Goal: Information Seeking & Learning: Learn about a topic

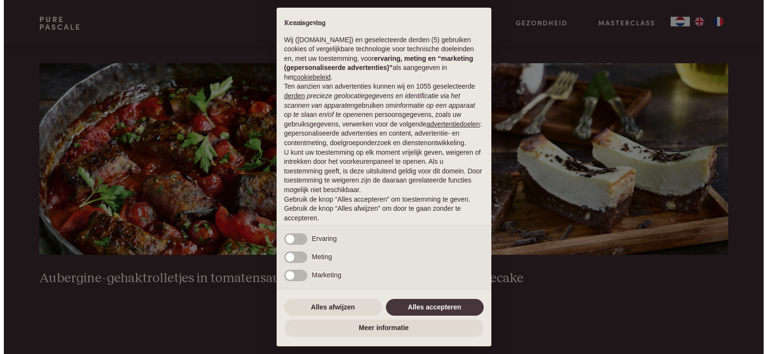
scroll to position [389, 0]
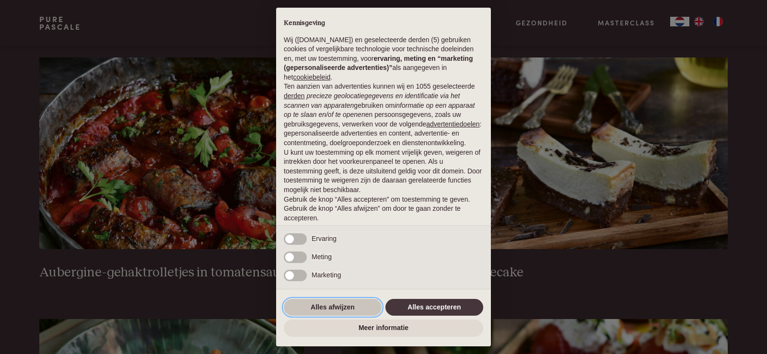
click at [352, 308] on button "Alles afwijzen" at bounding box center [333, 307] width 98 height 17
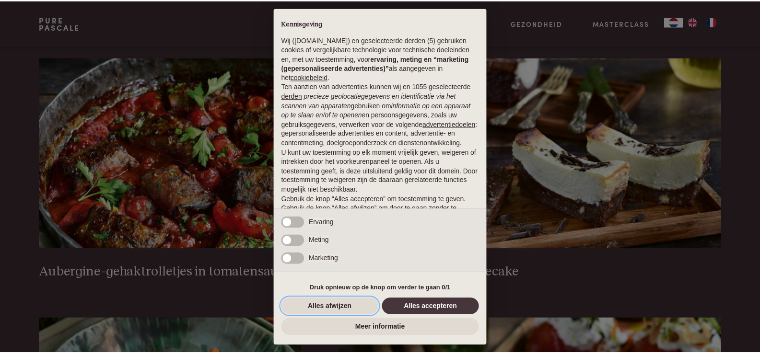
scroll to position [31, 0]
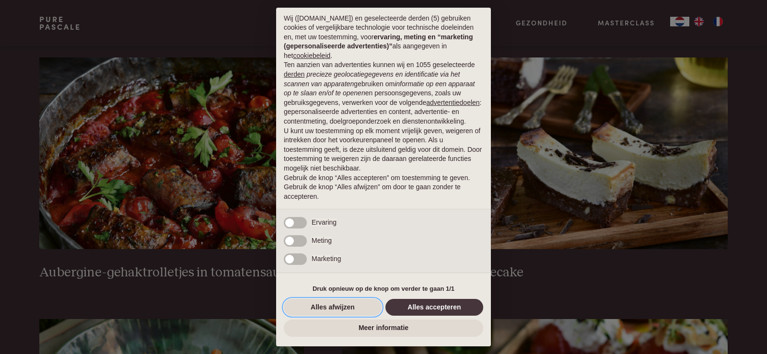
click at [352, 308] on button "Alles afwijzen" at bounding box center [333, 307] width 98 height 17
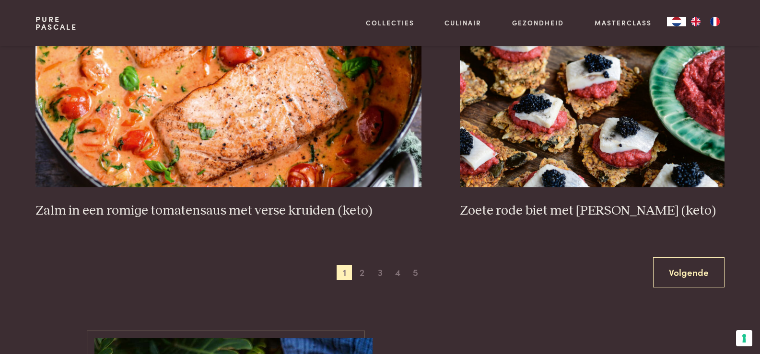
scroll to position [1718, 0]
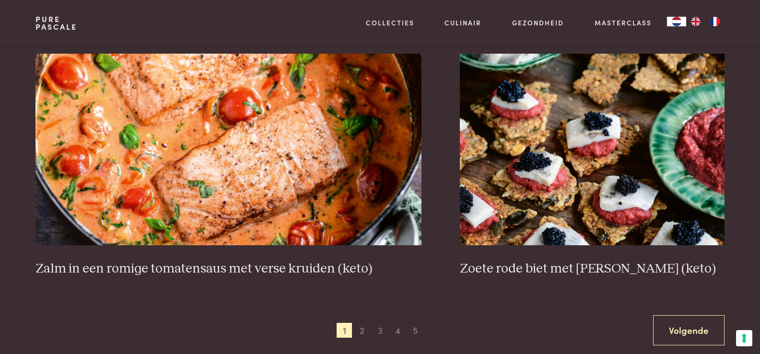
drag, startPoint x: 763, startPoint y: 70, endPoint x: 766, endPoint y: 183, distance: 112.7
click at [759, 183] on html "Pure Pascale Collecties Kitchenware Tableware Bathroom Interior Inspiratie Alle…" at bounding box center [380, 323] width 760 height 4082
click at [359, 335] on span "2" at bounding box center [361, 330] width 15 height 15
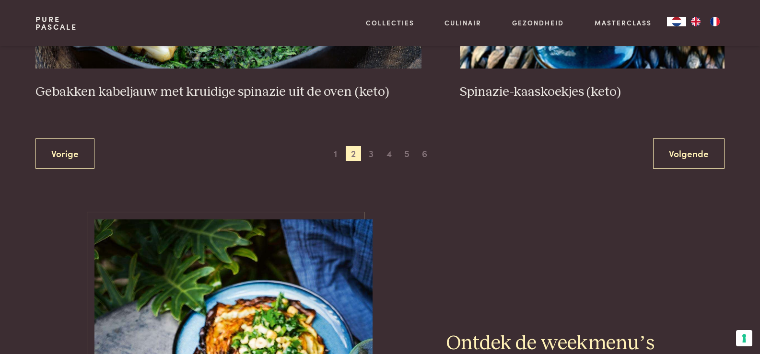
scroll to position [1882, 0]
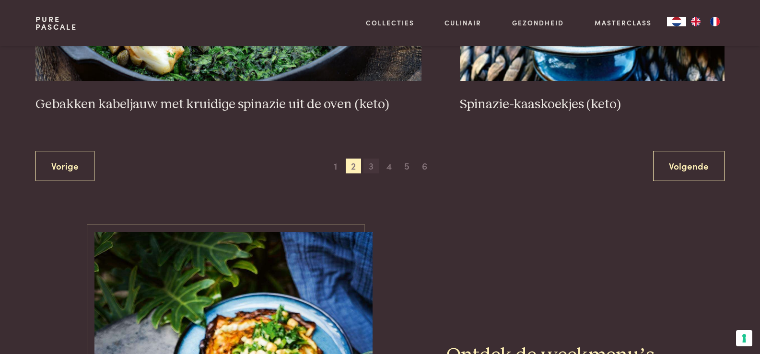
click at [365, 163] on span "3" at bounding box center [370, 166] width 15 height 15
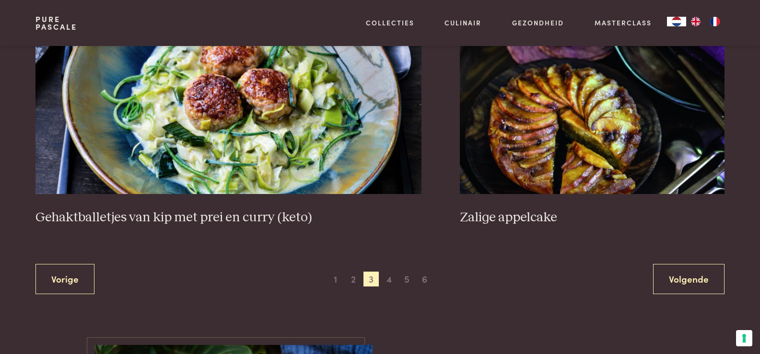
scroll to position [1845, 0]
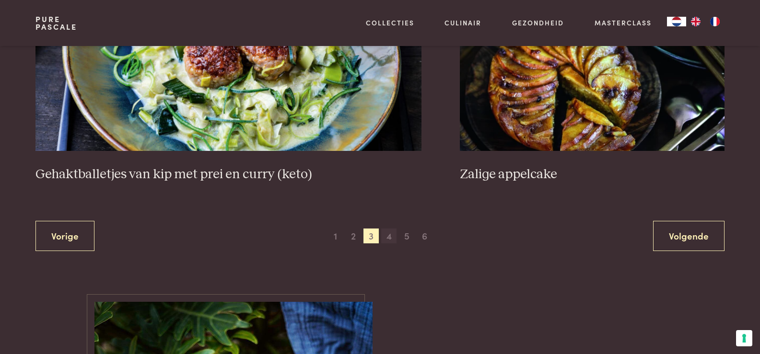
click at [387, 239] on span "4" at bounding box center [388, 236] width 15 height 15
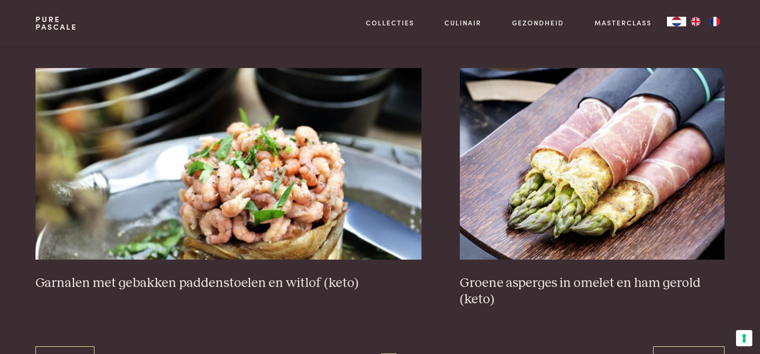
scroll to position [1716, 0]
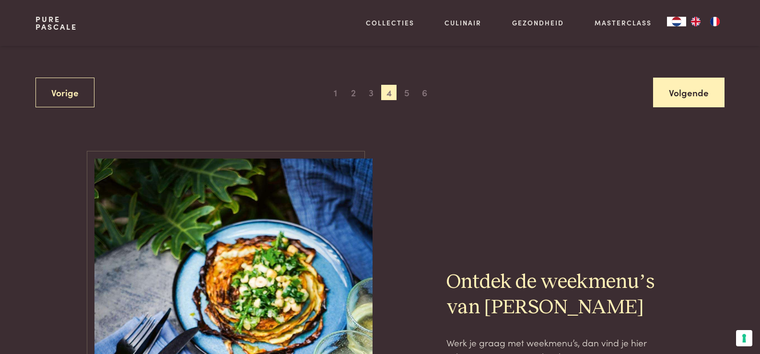
click at [710, 101] on link "Volgende" at bounding box center [688, 93] width 71 height 30
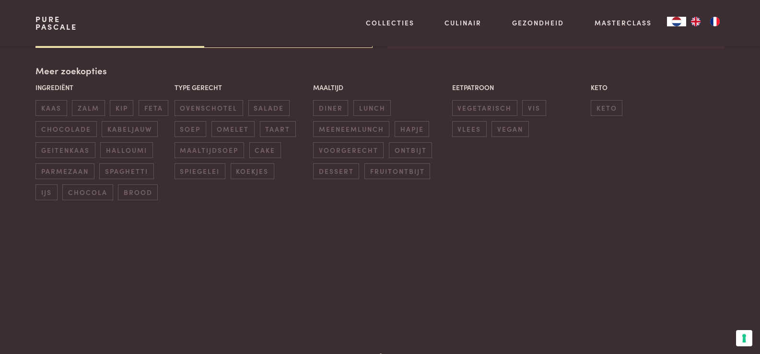
scroll to position [220, 0]
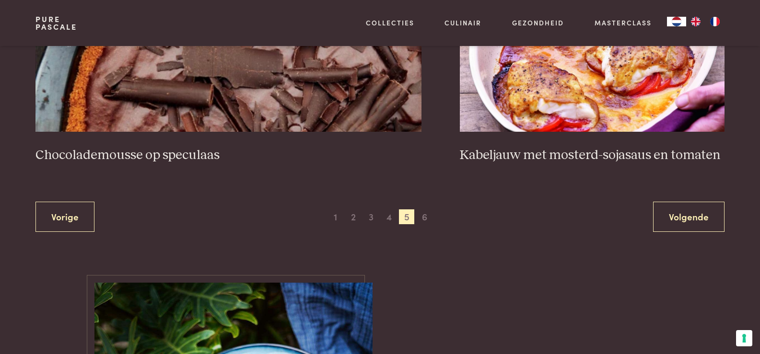
scroll to position [1868, 0]
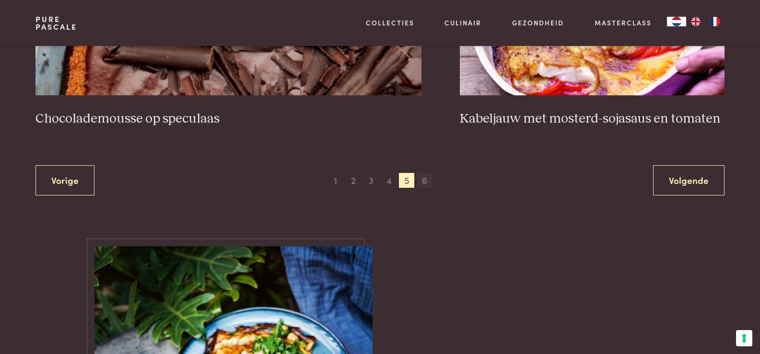
click at [429, 183] on span "6" at bounding box center [424, 180] width 15 height 15
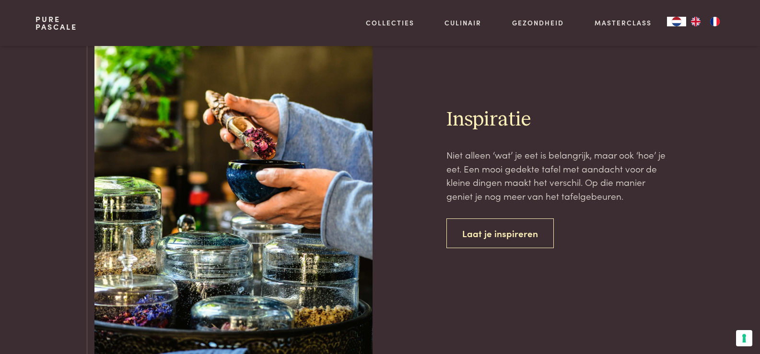
scroll to position [2534, 0]
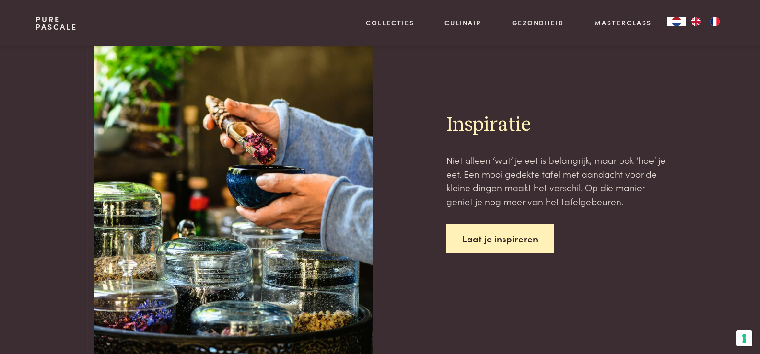
click at [544, 241] on link "Laat je inspireren" at bounding box center [499, 239] width 107 height 30
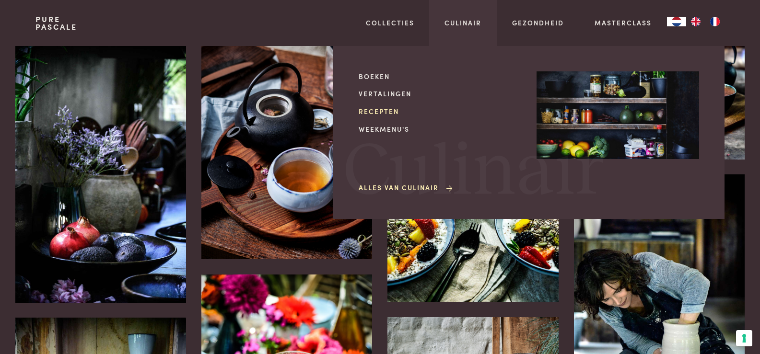
click at [392, 113] on link "Recepten" at bounding box center [439, 111] width 162 height 10
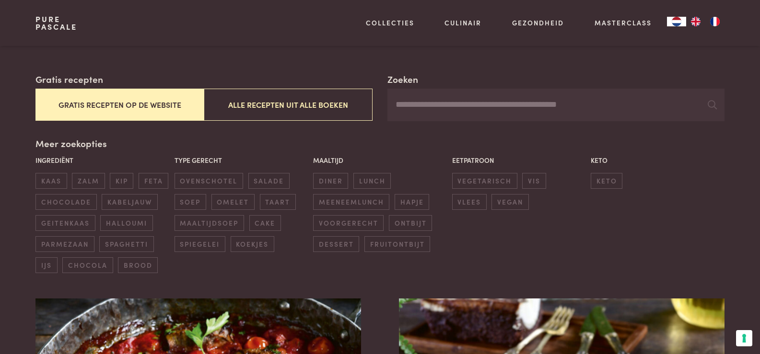
scroll to position [142, 0]
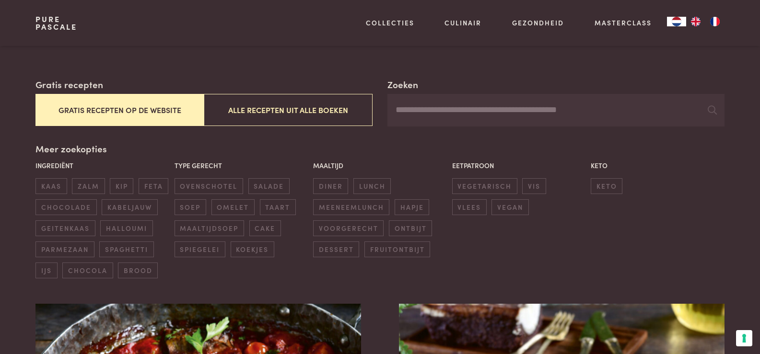
click at [549, 114] on input "Zoeken" at bounding box center [555, 110] width 336 height 33
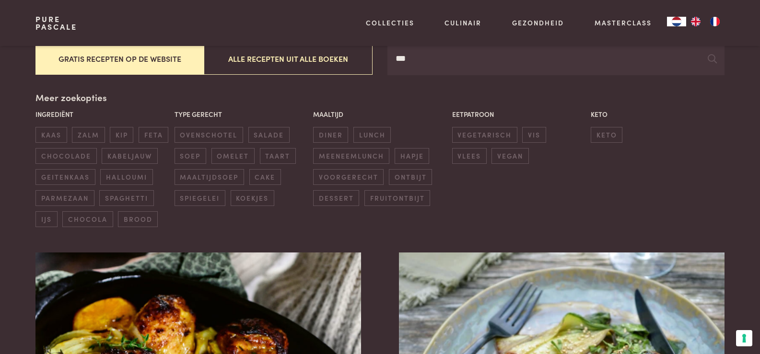
scroll to position [189, 0]
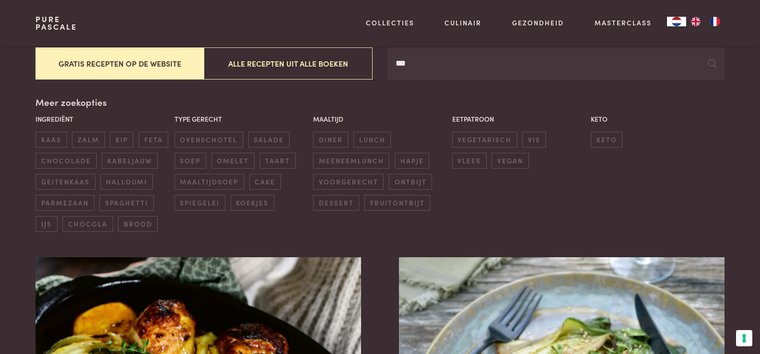
type input "***"
